Goal: Task Accomplishment & Management: Manage account settings

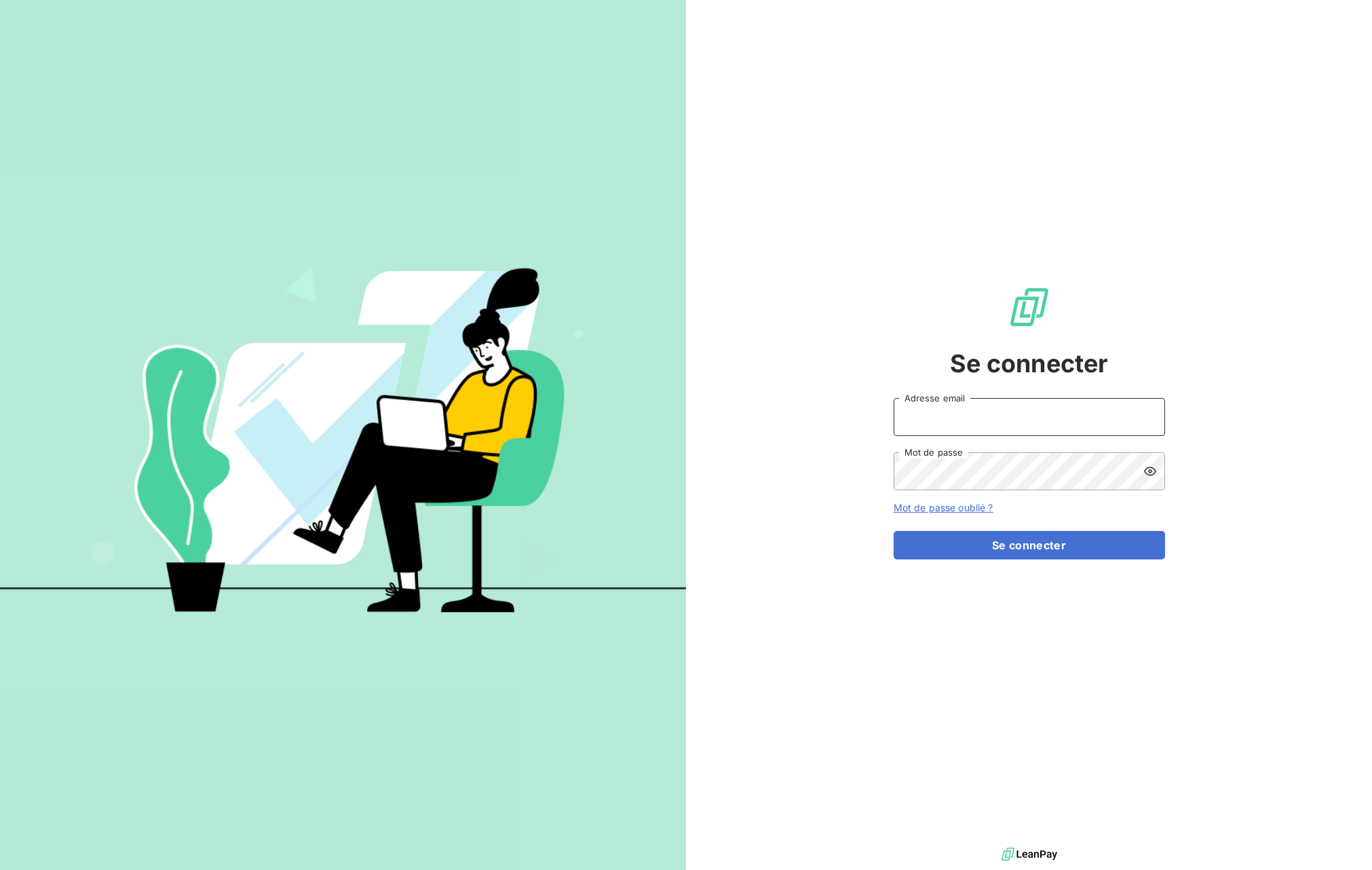
type input "[PERSON_NAME][EMAIL_ADDRESS][DOMAIN_NAME]"
click at [930, 424] on input "[PERSON_NAME][EMAIL_ADDRESS][DOMAIN_NAME]" at bounding box center [1029, 416] width 272 height 38
click at [978, 540] on button "Se connecter" at bounding box center [1029, 545] width 272 height 29
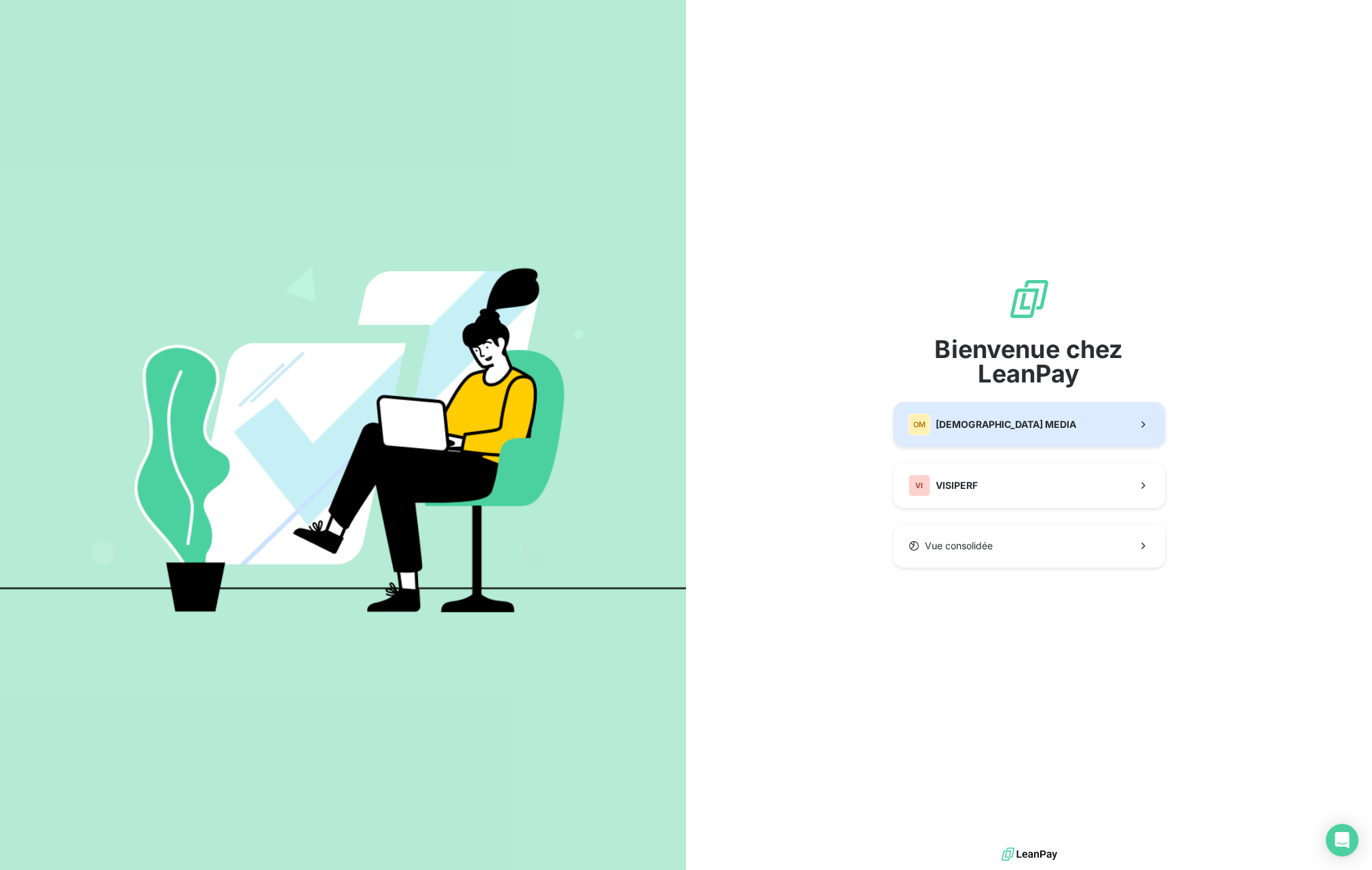
click at [1018, 424] on button "OM ORIXA MEDIA" at bounding box center [1029, 424] width 272 height 45
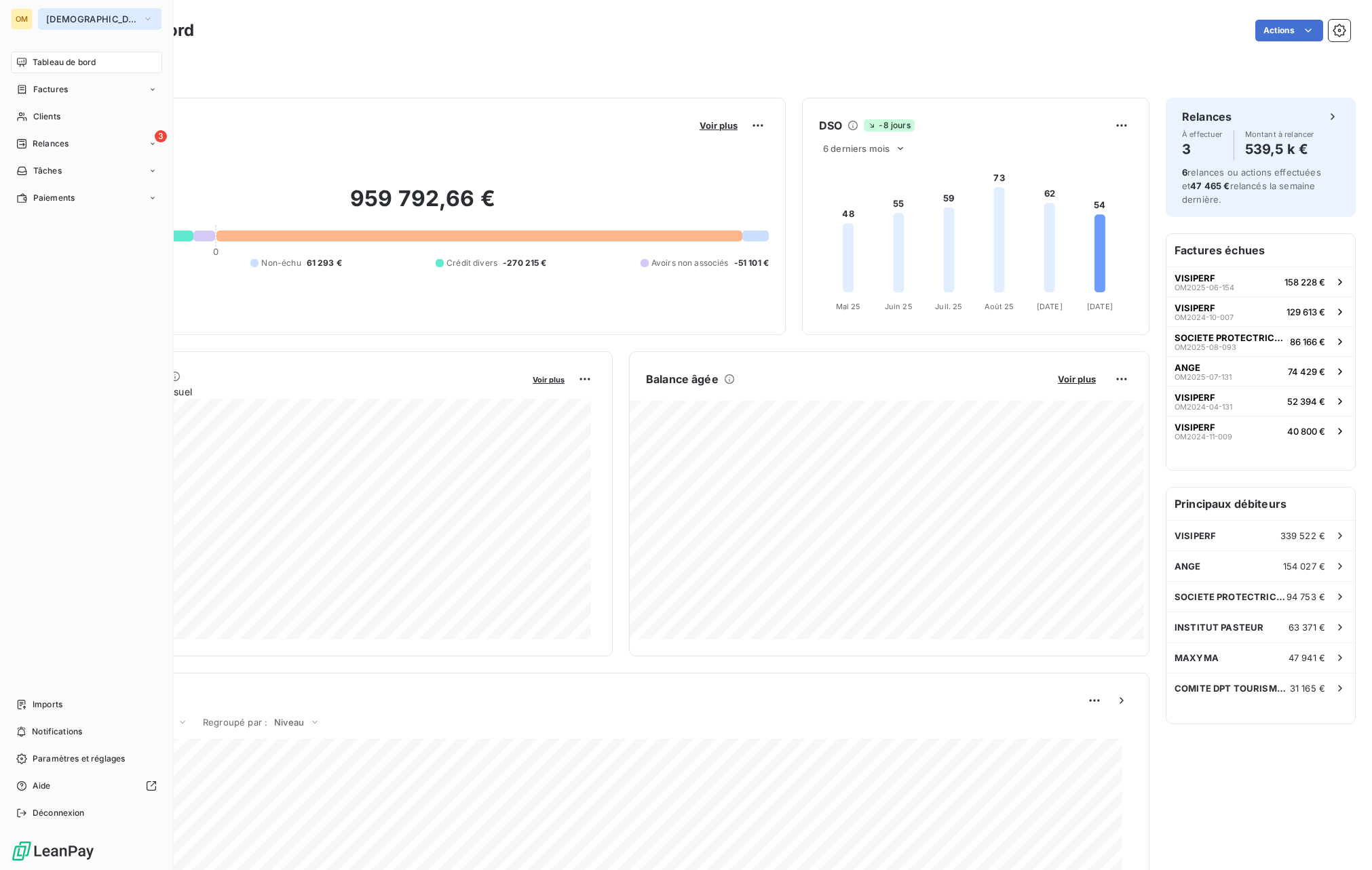
click at [94, 16] on span "[DEMOGRAPHIC_DATA] MEDIA" at bounding box center [91, 19] width 91 height 11
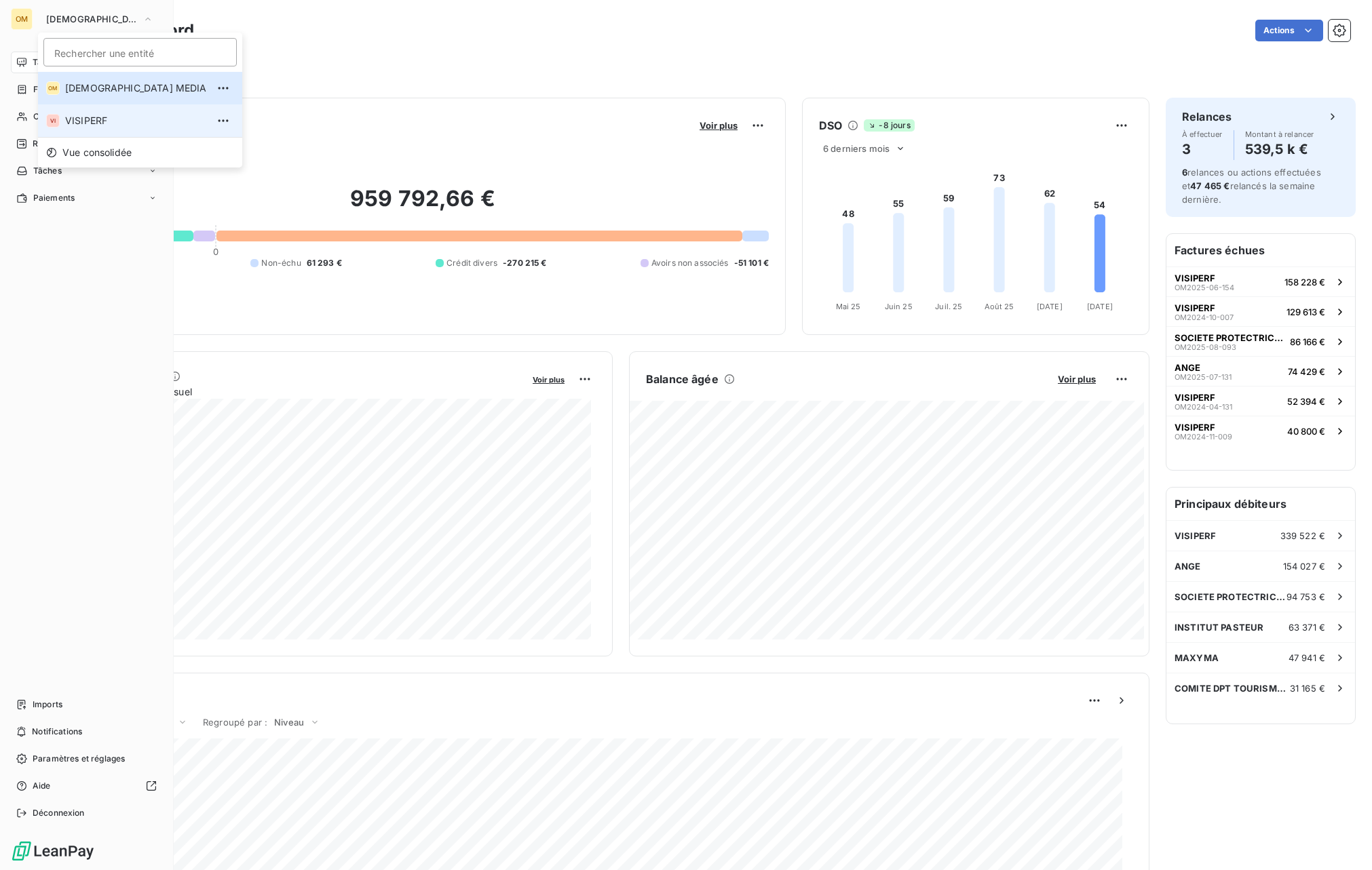
click at [76, 119] on span "VISIPERF" at bounding box center [136, 120] width 141 height 14
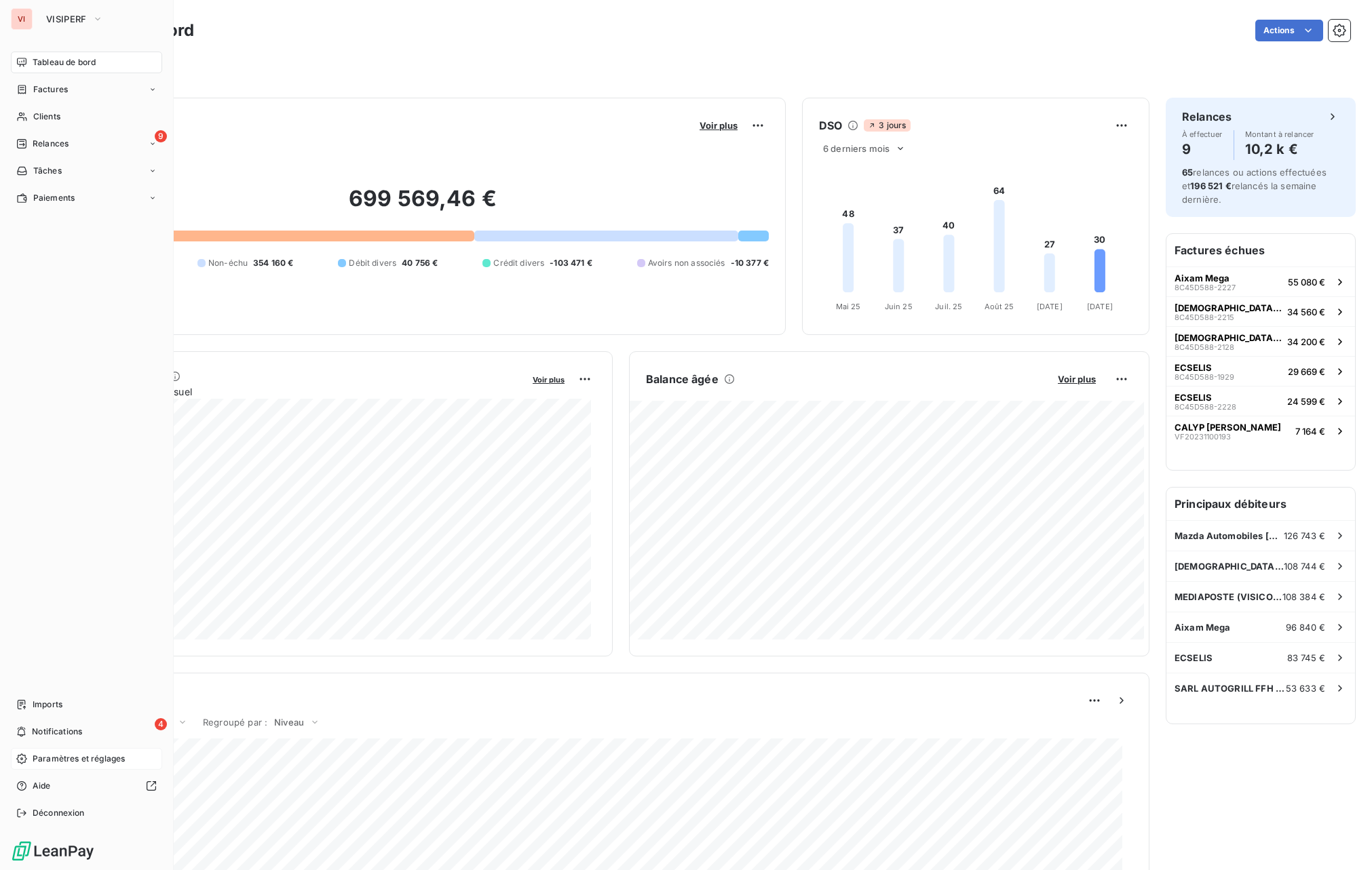
drag, startPoint x: 102, startPoint y: 736, endPoint x: 76, endPoint y: 763, distance: 37.5
drag, startPoint x: 76, startPoint y: 763, endPoint x: 47, endPoint y: 760, distance: 29.2
click at [45, 760] on span "Paramètres et réglages" at bounding box center [79, 759] width 92 height 12
